Goal: Task Accomplishment & Management: Use online tool/utility

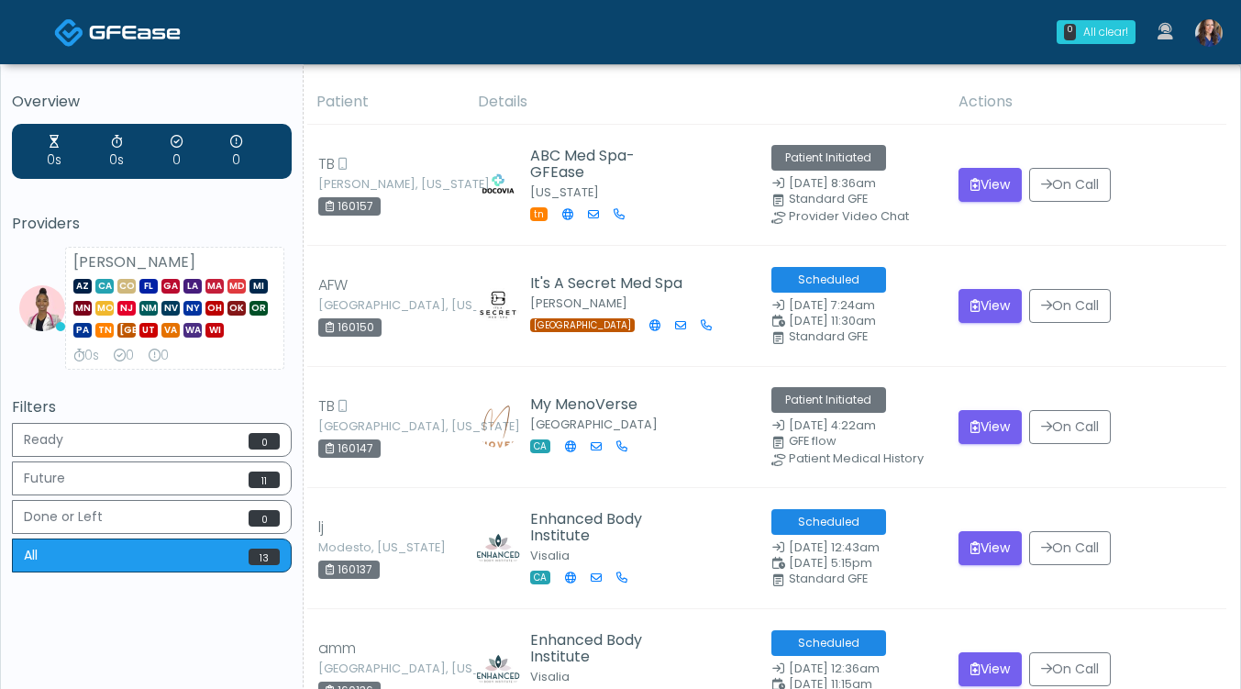
click at [1213, 33] on img at bounding box center [1209, 33] width 28 height 28
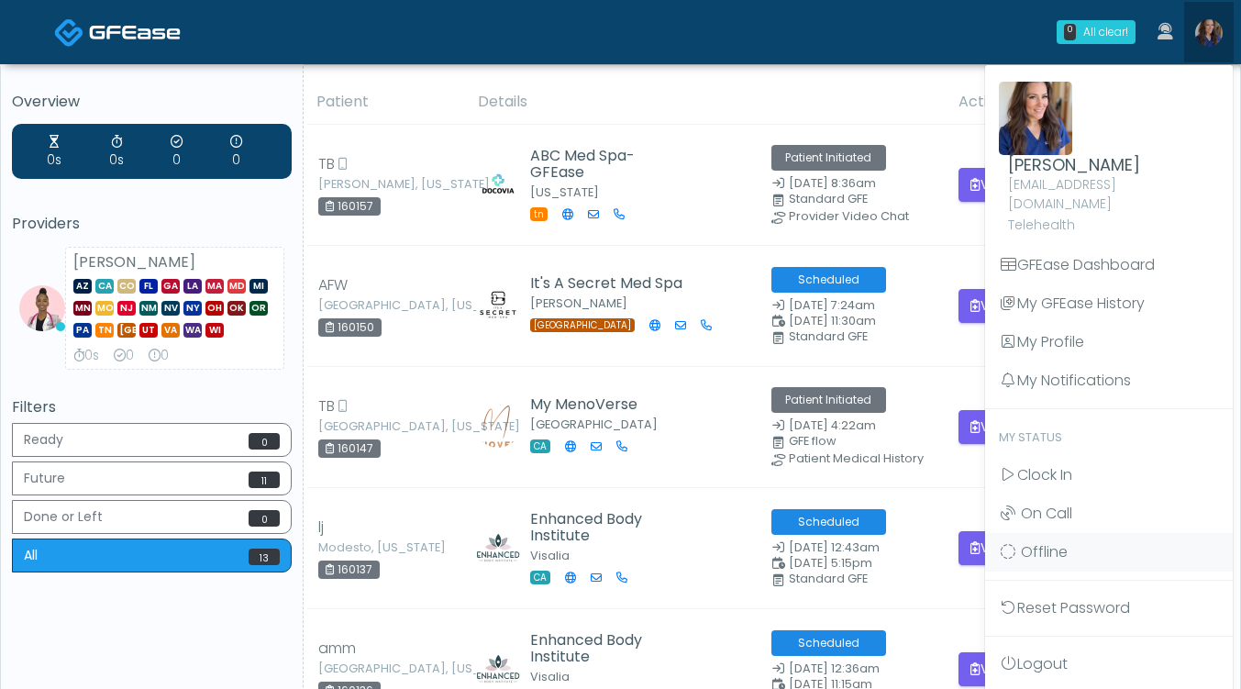
click at [1202, 35] on img at bounding box center [1209, 33] width 28 height 28
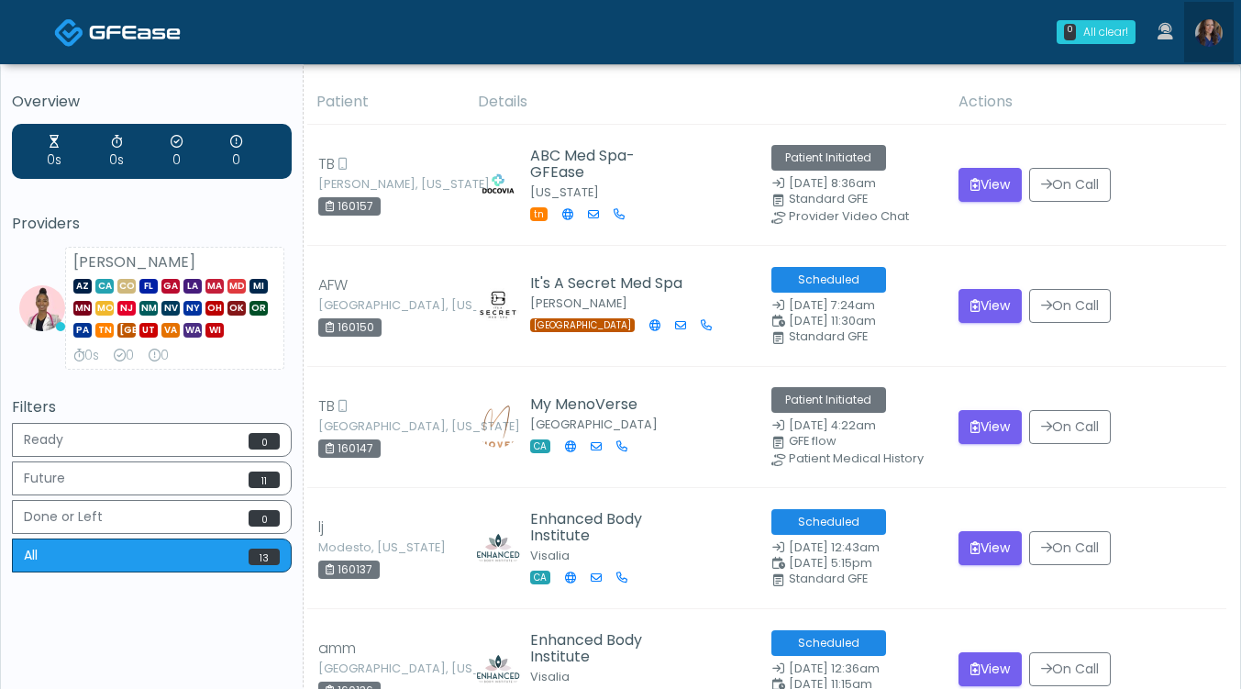
click at [1213, 25] on img at bounding box center [1209, 33] width 28 height 28
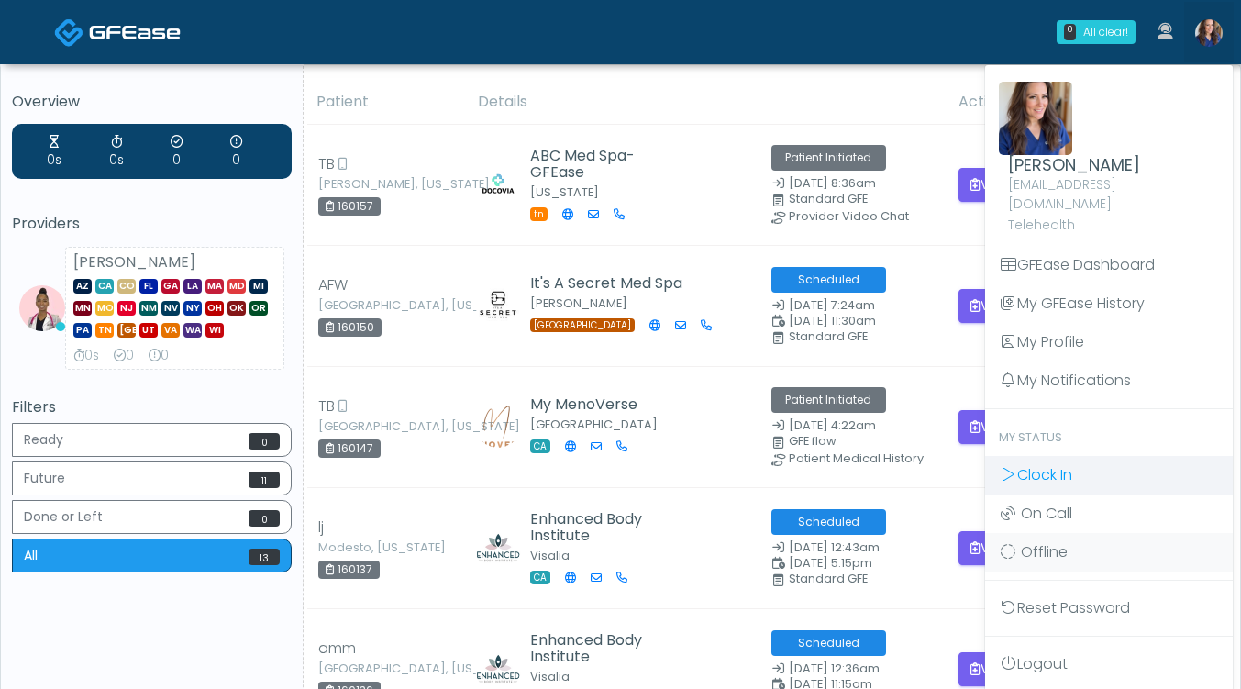
click at [1053, 464] on span "Clock In" at bounding box center [1044, 474] width 55 height 21
